Goal: Find specific page/section: Find specific page/section

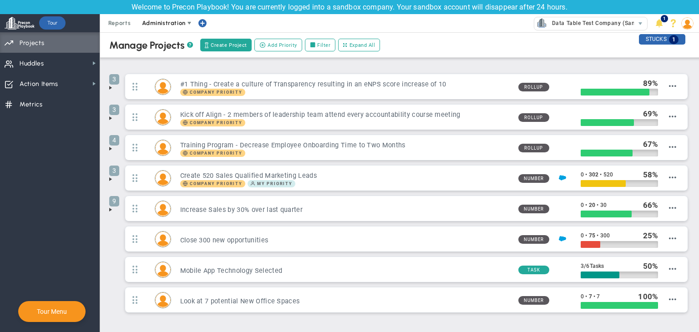
click at [174, 25] on span "Administration" at bounding box center [163, 23] width 43 height 7
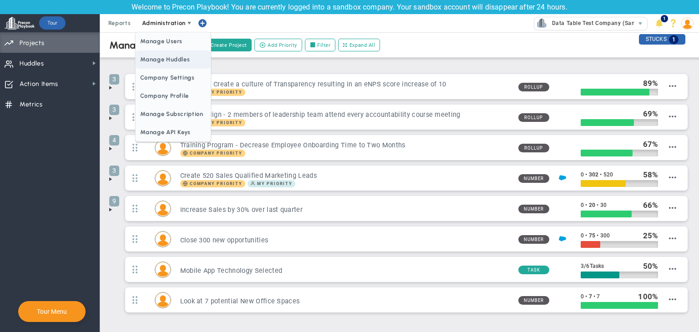
click at [166, 61] on span "Manage Huddles" at bounding box center [173, 60] width 75 height 18
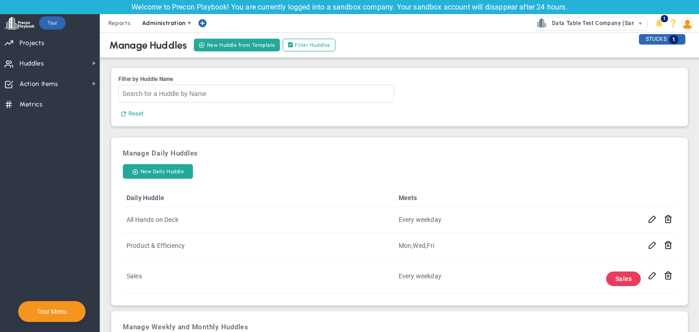
click at [175, 24] on span "Administration" at bounding box center [163, 23] width 43 height 7
click at [694, 24] on span at bounding box center [688, 23] width 14 height 18
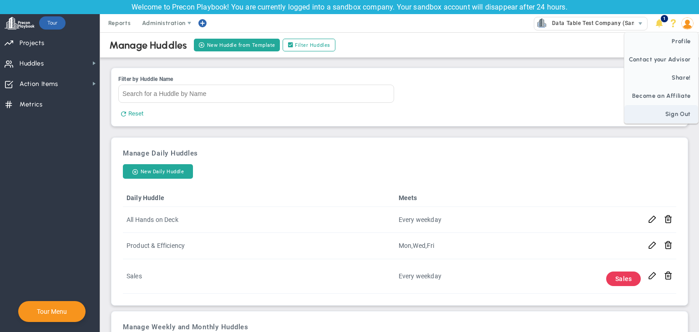
click at [677, 109] on span "Sign Out" at bounding box center [662, 114] width 74 height 18
